Goal: Find specific page/section: Find specific page/section

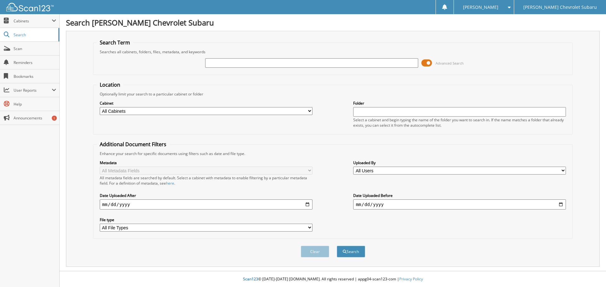
click at [210, 63] on input "text" at bounding box center [311, 62] width 213 height 9
type input "nh435594"
click at [337, 246] on button "Search" at bounding box center [351, 252] width 28 height 12
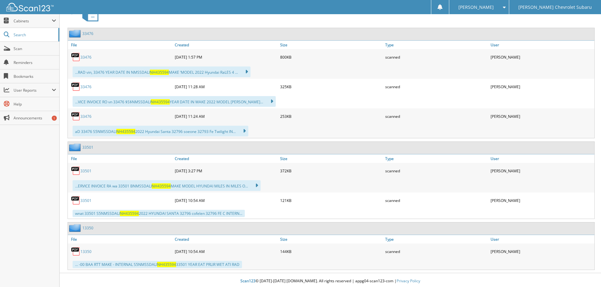
scroll to position [295, 0]
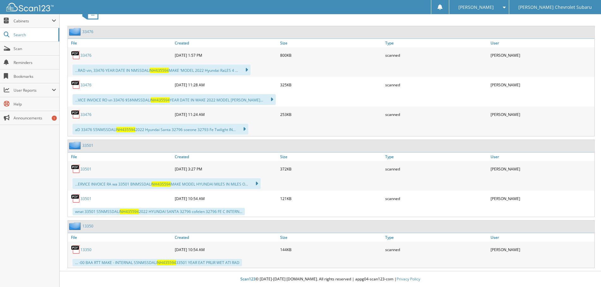
click at [86, 250] on link "13350" at bounding box center [85, 249] width 11 height 5
click at [86, 168] on link "33501" at bounding box center [85, 169] width 11 height 5
click at [86, 251] on link "13350" at bounding box center [85, 249] width 11 height 5
click at [88, 251] on link "13350" at bounding box center [85, 249] width 11 height 5
click at [85, 113] on link "33476" at bounding box center [85, 114] width 11 height 5
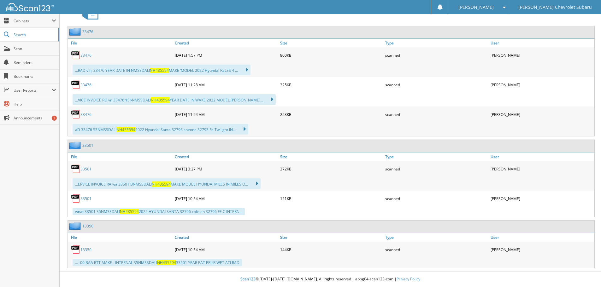
click at [85, 114] on link "33476" at bounding box center [85, 114] width 11 height 5
click at [87, 86] on link "33476" at bounding box center [85, 84] width 11 height 5
click at [87, 85] on link "33476" at bounding box center [85, 84] width 11 height 5
